Goal: Information Seeking & Learning: Learn about a topic

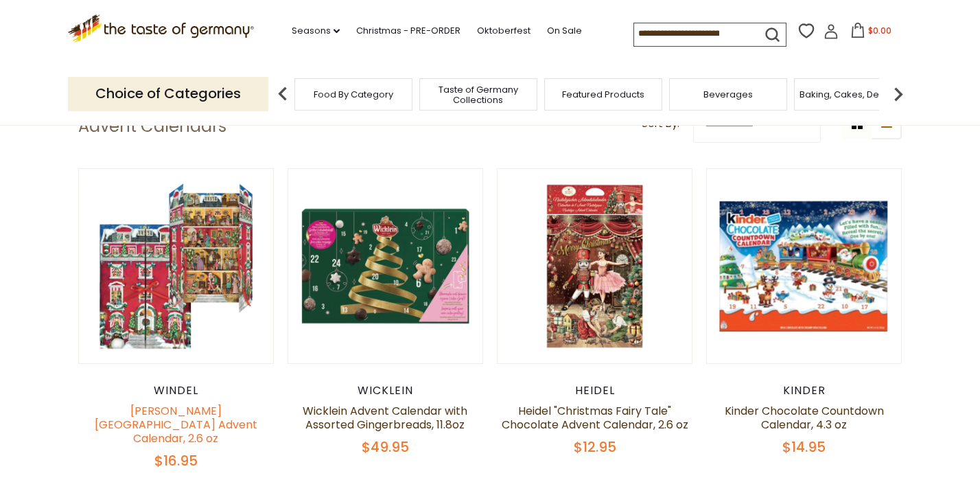
click at [180, 410] on link "[PERSON_NAME][GEOGRAPHIC_DATA] Advent Calendar, 2.6 oz" at bounding box center [176, 424] width 163 height 43
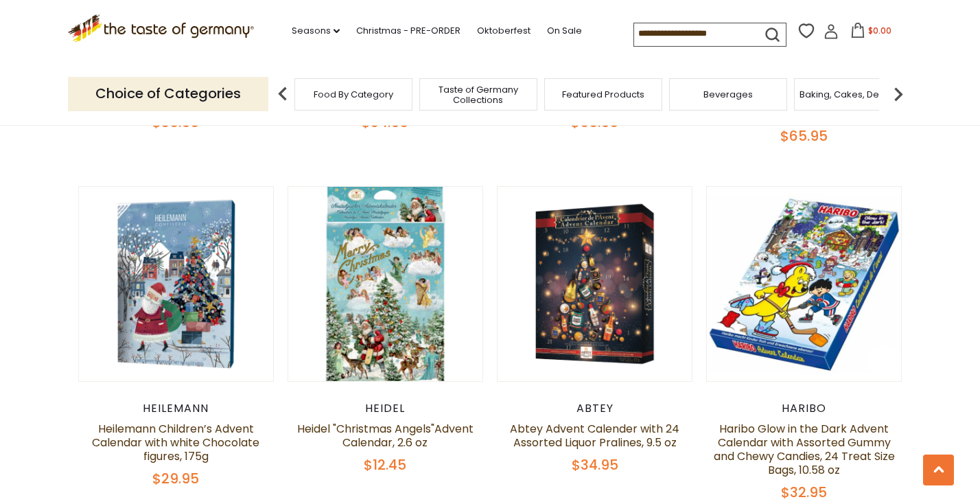
scroll to position [1461, 0]
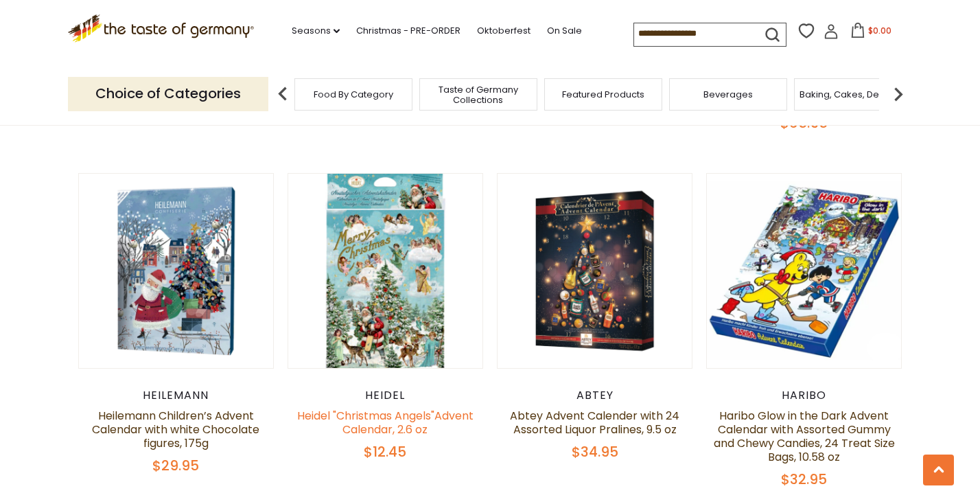
click at [380, 408] on link "Heidel "Christmas Angels"Advent Calendar, 2.6 oz" at bounding box center [385, 423] width 176 height 30
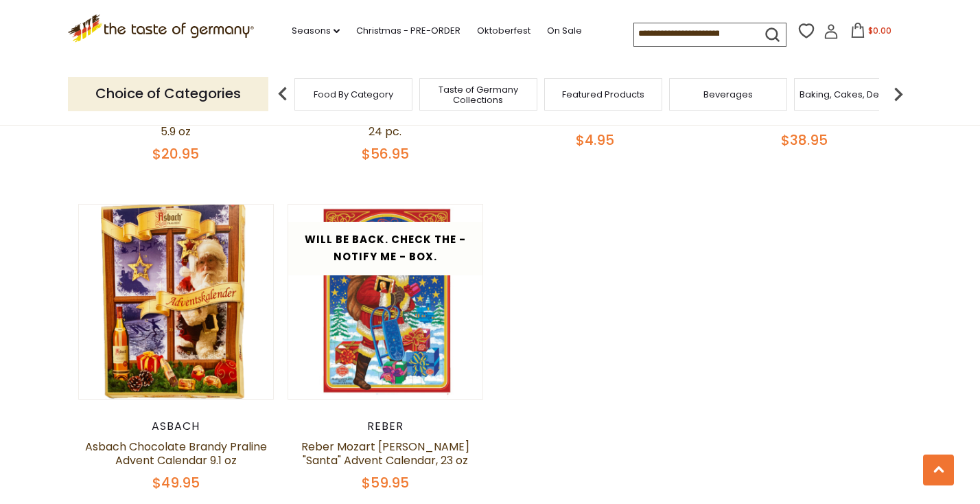
scroll to position [2468, 0]
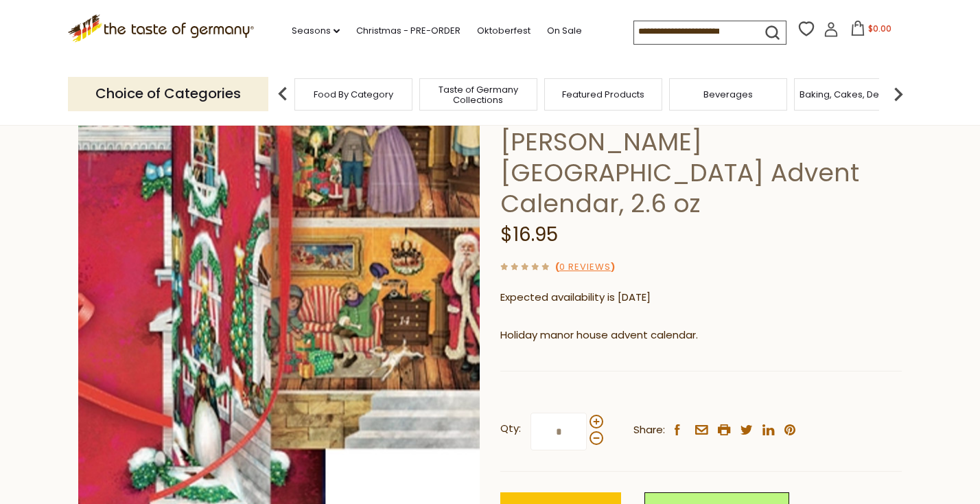
scroll to position [55, 0]
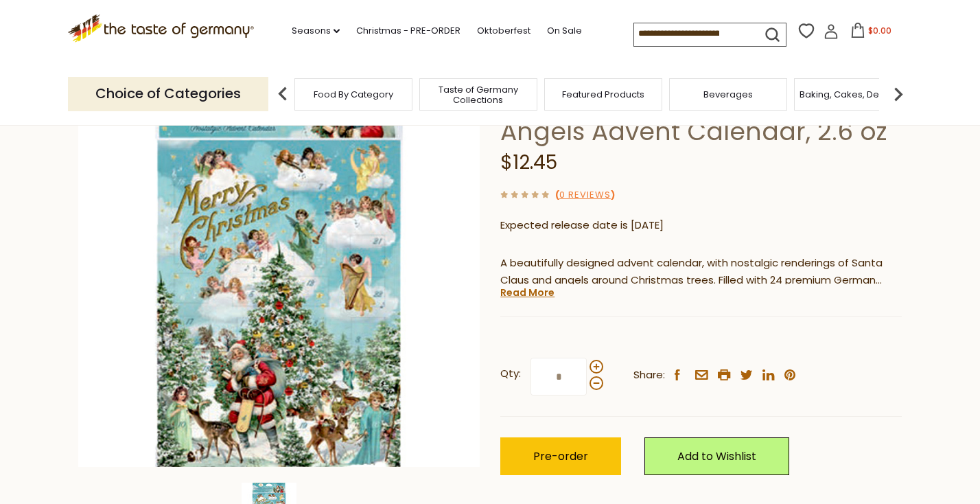
scroll to position [115, 0]
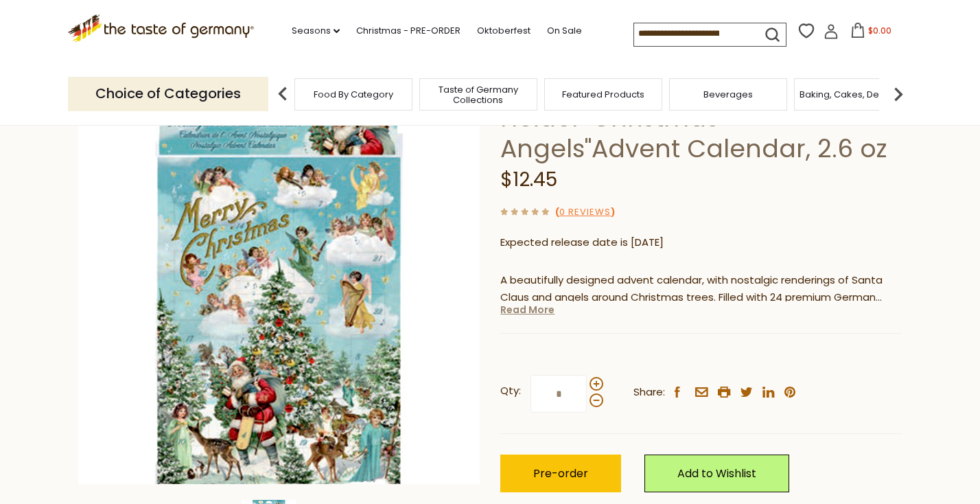
click at [520, 314] on link "Read More" at bounding box center [527, 310] width 54 height 14
